Goal: Navigation & Orientation: Find specific page/section

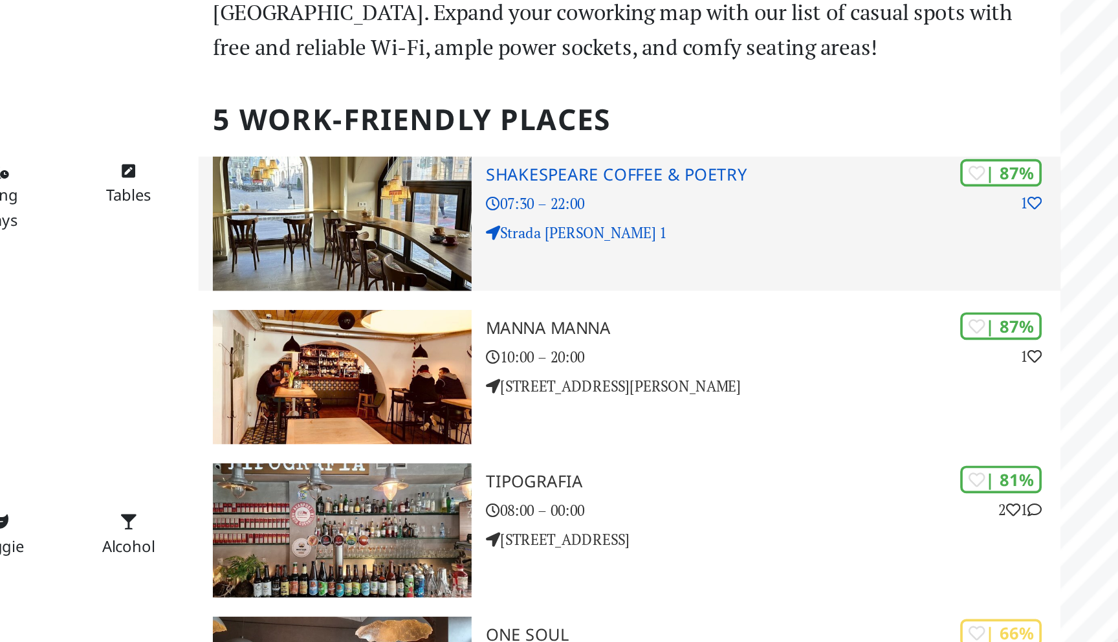
click at [369, 206] on img at bounding box center [357, 210] width 140 height 72
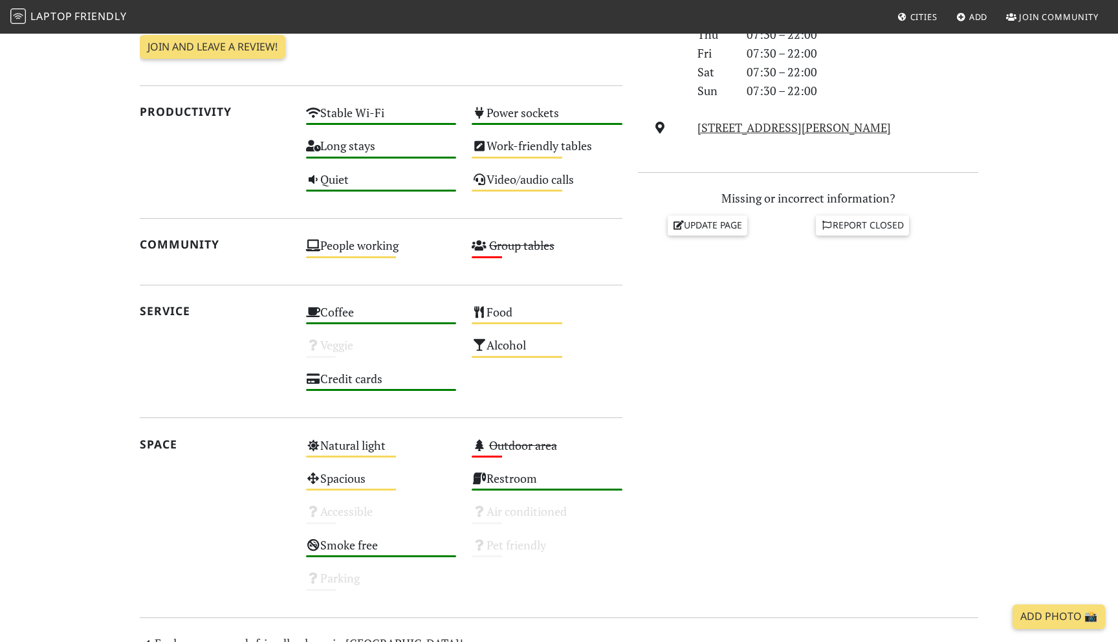
scroll to position [590, 0]
